Goal: Task Accomplishment & Management: Use online tool/utility

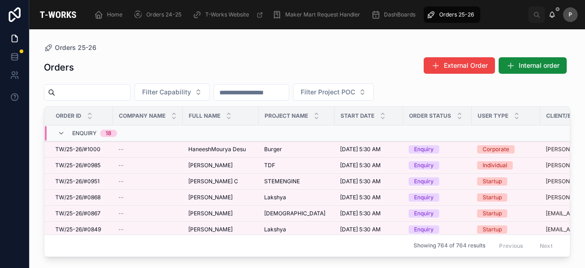
click at [116, 89] on input "text" at bounding box center [92, 92] width 75 height 13
paste input "**********"
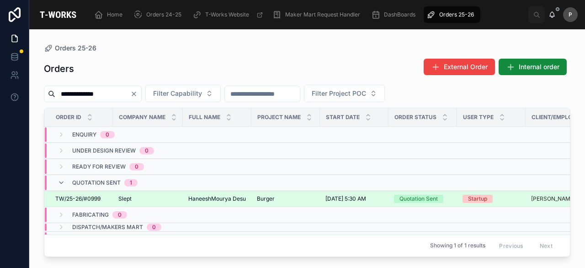
type input "**********"
click at [421, 194] on div "Quotation Sent" at bounding box center [419, 198] width 38 height 8
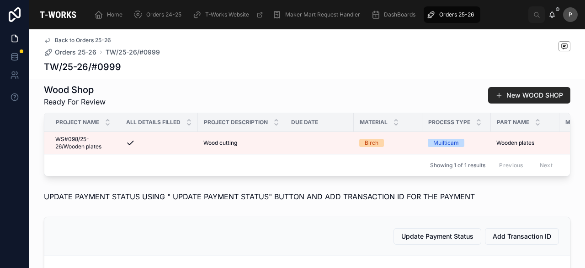
scroll to position [412, 0]
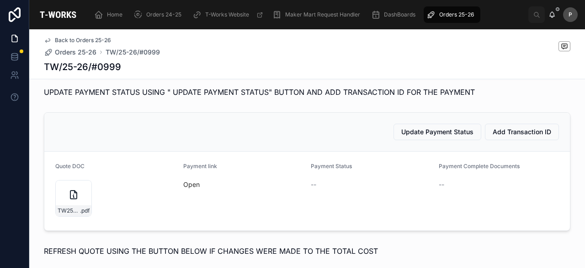
scroll to position [412, 0]
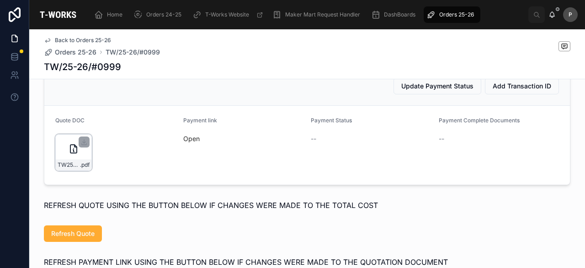
click at [82, 169] on div "TW25-26#0999 .pdf" at bounding box center [73, 152] width 37 height 37
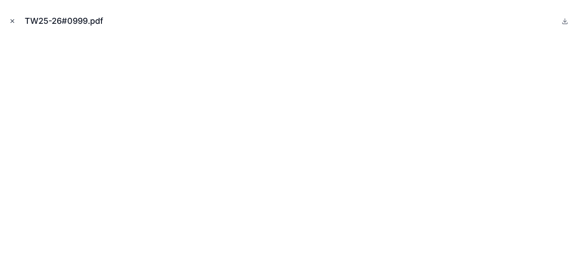
click at [15, 20] on icon "Close modal" at bounding box center [12, 21] width 6 height 6
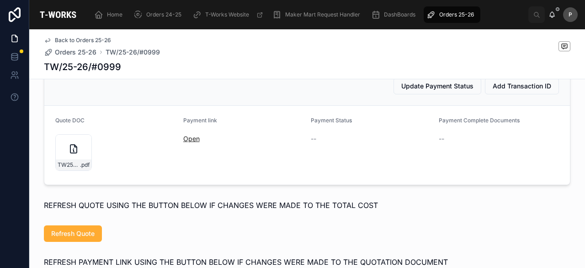
click at [185, 142] on link "Open" at bounding box center [191, 138] width 16 height 8
click at [451, 15] on span "Orders 25-26" at bounding box center [456, 14] width 35 height 7
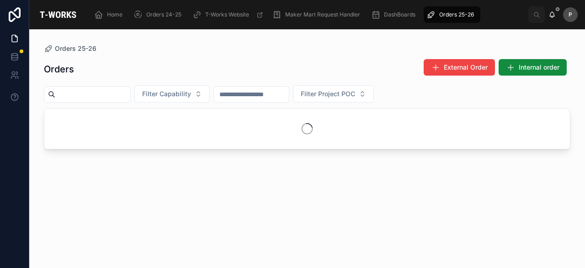
click at [130, 90] on input "text" at bounding box center [92, 94] width 75 height 13
paste input "****"
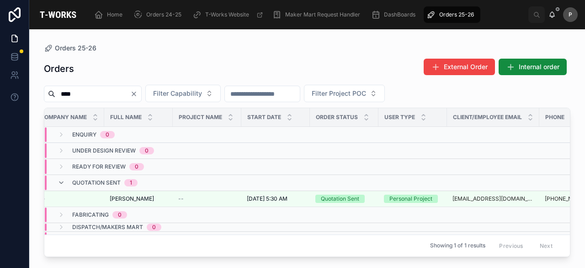
scroll to position [0, 128]
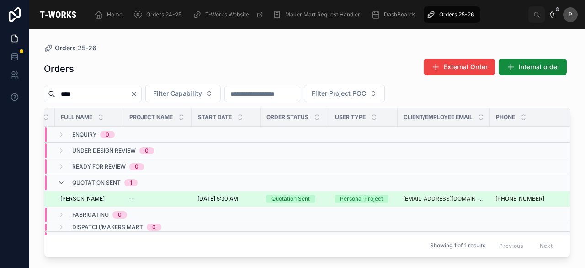
type input "****"
click at [302, 195] on div "Quotation Sent" at bounding box center [291, 198] width 38 height 8
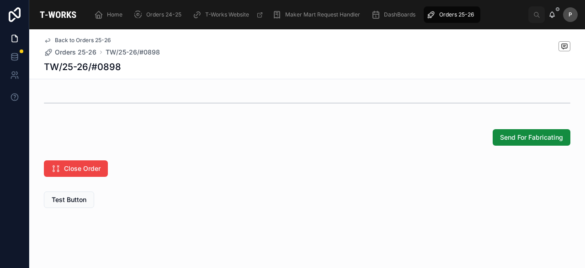
scroll to position [776, 0]
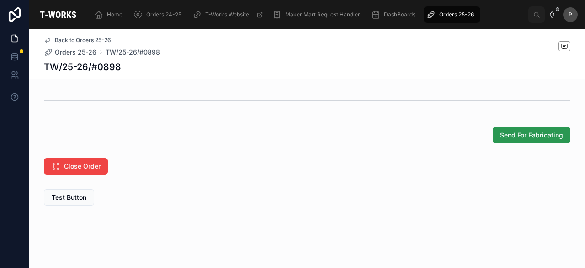
click at [523, 131] on span "Send For Fabricating" at bounding box center [531, 134] width 63 height 9
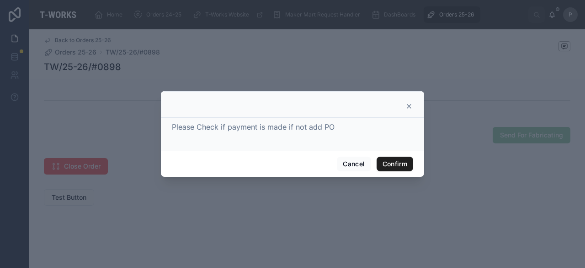
click at [402, 166] on button "Confirm" at bounding box center [395, 163] width 37 height 15
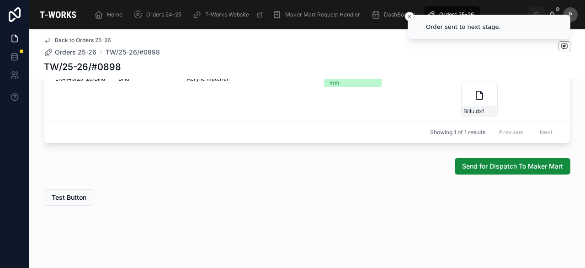
scroll to position [620, 0]
click at [520, 168] on span "Send for Dispatch To Maker Mart" at bounding box center [512, 165] width 101 height 9
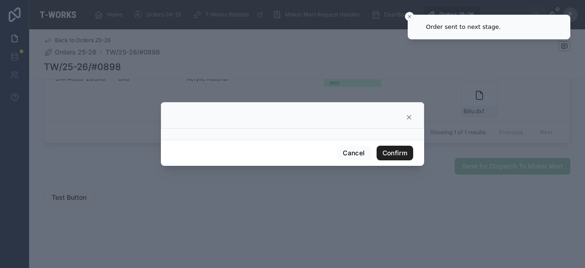
click at [401, 150] on button "Confirm" at bounding box center [395, 152] width 37 height 15
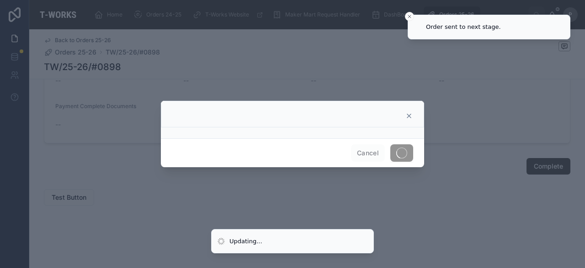
scroll to position [464, 0]
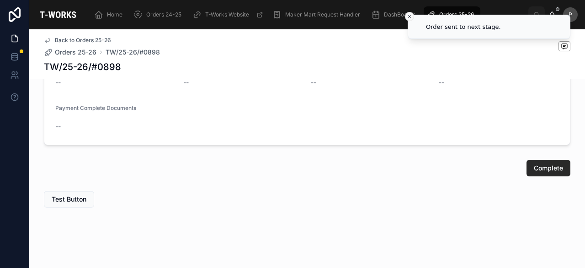
click at [409, 14] on icon "Close toast" at bounding box center [409, 16] width 5 height 5
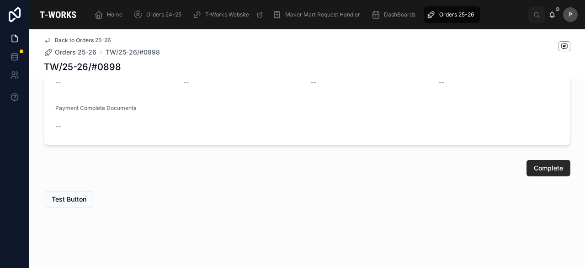
click at [446, 16] on span "Orders 25-26" at bounding box center [456, 14] width 35 height 7
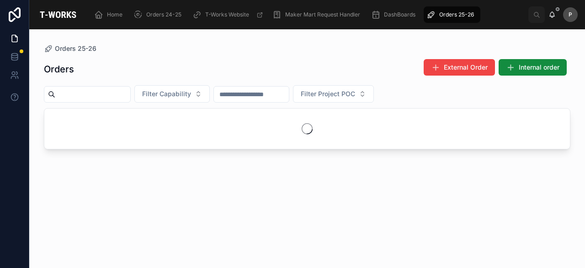
click at [130, 95] on input "text" at bounding box center [92, 94] width 75 height 13
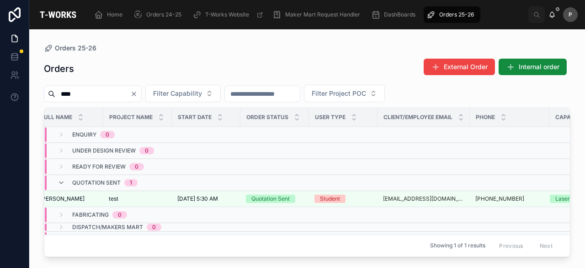
scroll to position [0, 157]
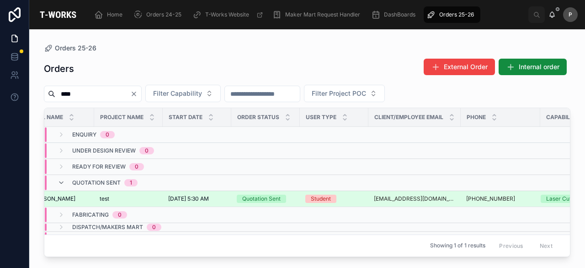
type input "****"
click at [265, 198] on div "Quotation Sent" at bounding box center [261, 198] width 38 height 8
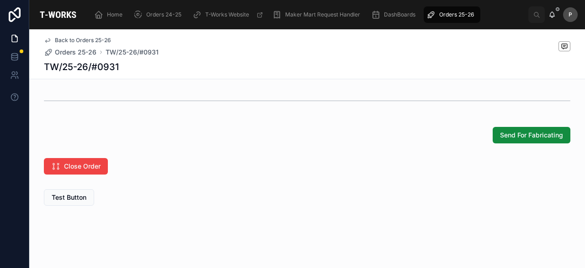
scroll to position [732, 0]
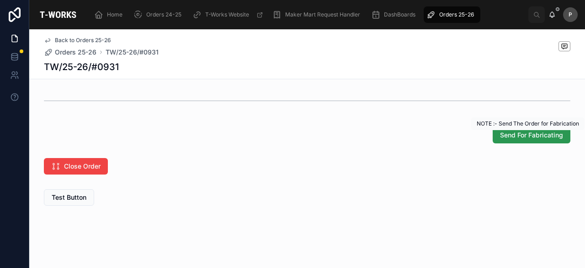
click at [528, 139] on span "Send For Fabricating" at bounding box center [531, 134] width 63 height 9
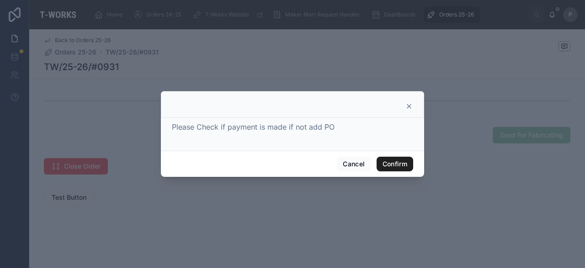
click at [388, 162] on button "Confirm" at bounding box center [395, 163] width 37 height 15
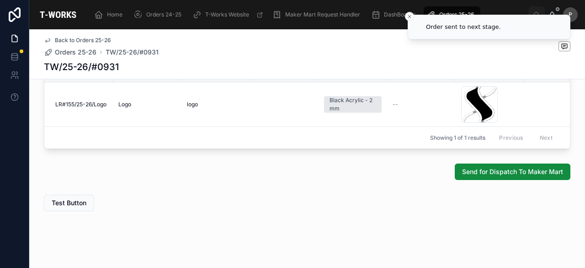
scroll to position [580, 0]
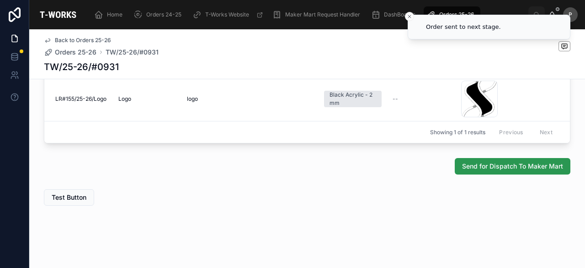
click at [498, 167] on span "Send for Dispatch To Maker Mart" at bounding box center [512, 165] width 101 height 9
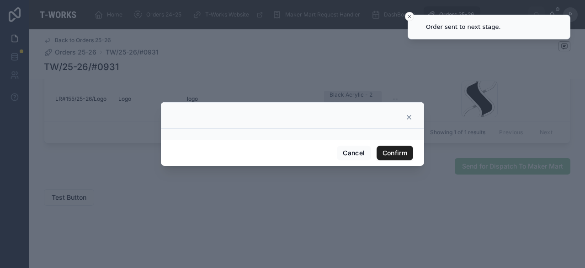
click at [405, 154] on button "Confirm" at bounding box center [395, 152] width 37 height 15
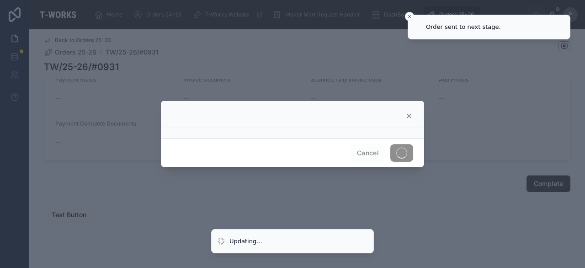
scroll to position [559, 0]
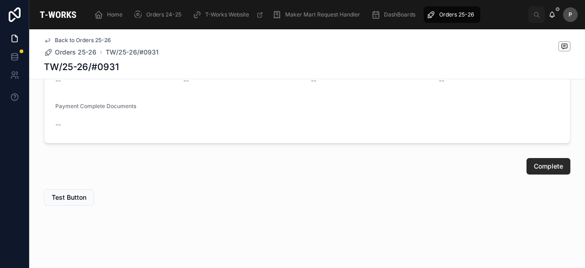
click at [452, 15] on span "Orders 25-26" at bounding box center [456, 14] width 35 height 7
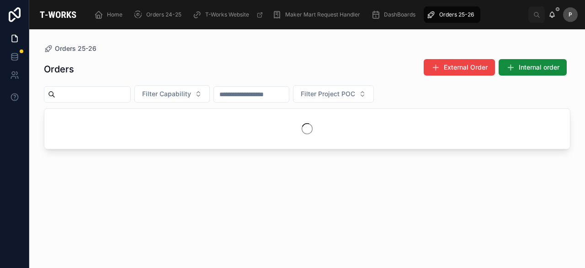
click at [130, 94] on input "text" at bounding box center [92, 94] width 75 height 13
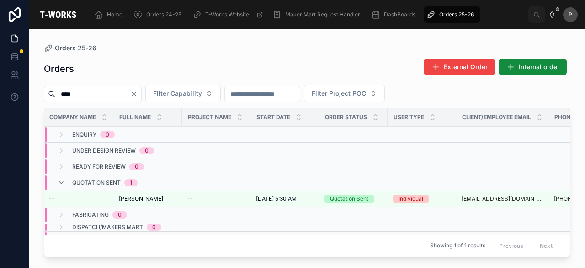
scroll to position [0, 104]
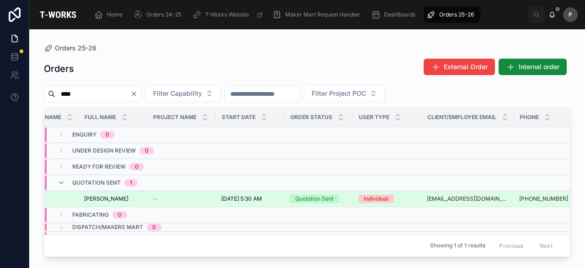
type input "****"
click at [323, 199] on div "Quotation Sent" at bounding box center [314, 198] width 38 height 8
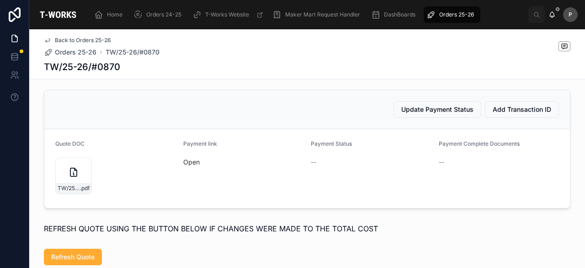
scroll to position [685, 0]
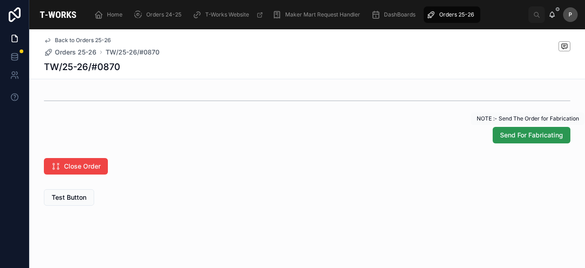
click at [511, 137] on span "Send For Fabricating" at bounding box center [531, 134] width 63 height 9
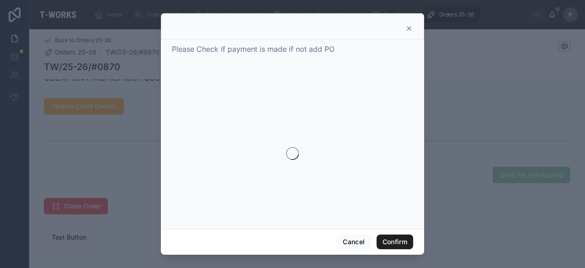
scroll to position [736, 0]
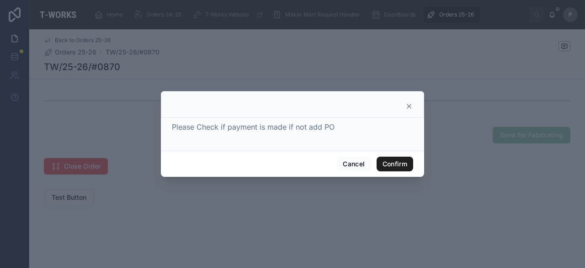
click at [396, 160] on button "Confirm" at bounding box center [395, 163] width 37 height 15
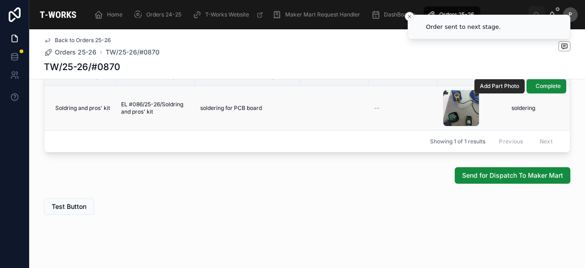
scroll to position [580, 0]
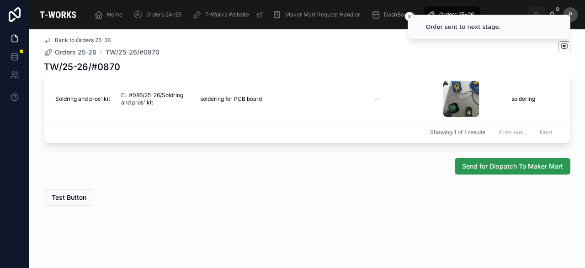
click at [481, 167] on span "Send for Dispatch To Maker Mart" at bounding box center [512, 165] width 101 height 9
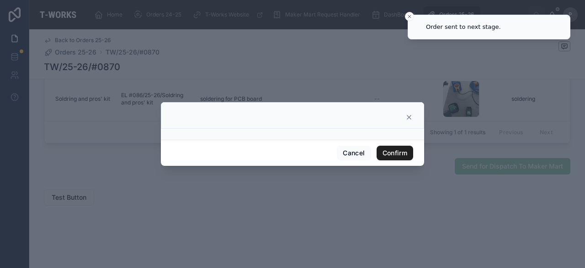
click at [393, 147] on button "Confirm" at bounding box center [395, 152] width 37 height 15
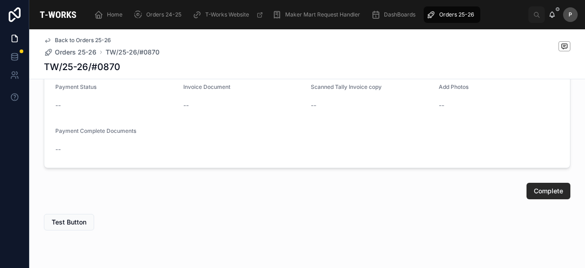
scroll to position [567, 0]
